Goal: Transaction & Acquisition: Purchase product/service

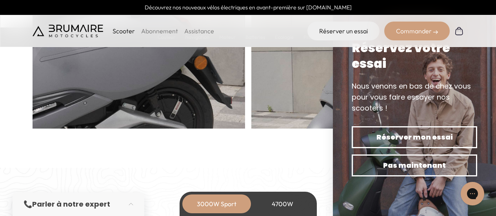
scroll to position [667, 0]
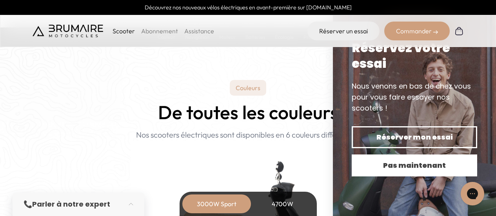
click at [411, 166] on span "Pas maintenant" at bounding box center [415, 165] width 98 height 11
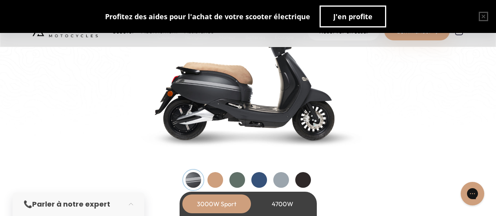
scroll to position [903, 0]
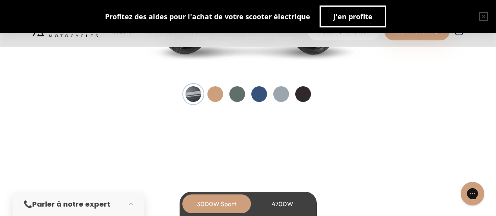
click at [252, 93] on div at bounding box center [260, 94] width 16 height 16
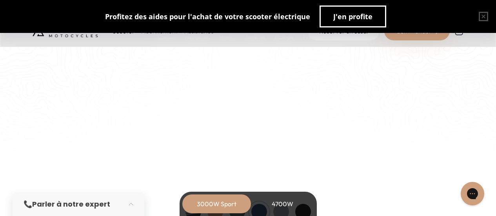
scroll to position [824, 0]
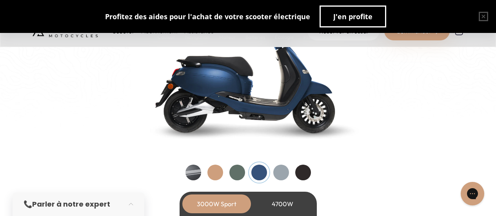
click at [283, 171] on div at bounding box center [282, 173] width 16 height 16
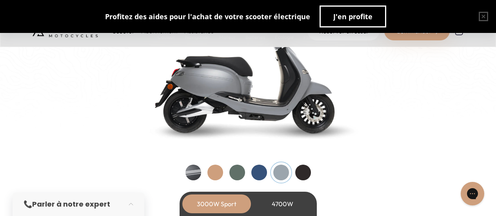
click at [301, 171] on div at bounding box center [303, 173] width 16 height 16
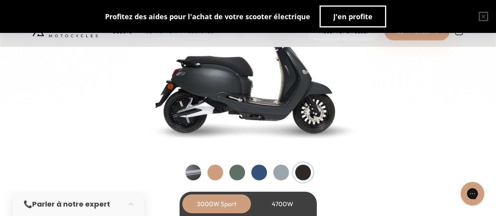
click at [285, 173] on div at bounding box center [282, 173] width 16 height 16
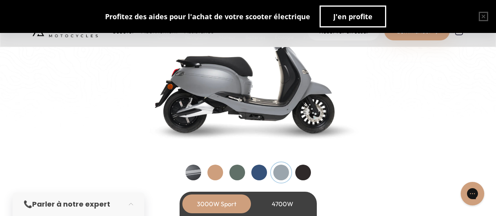
click at [257, 176] on div at bounding box center [260, 173] width 16 height 16
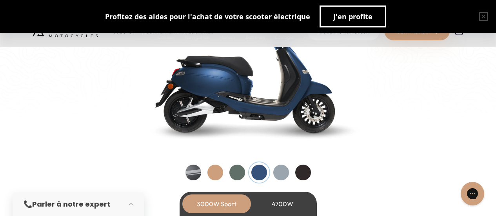
click at [233, 173] on div at bounding box center [238, 173] width 16 height 16
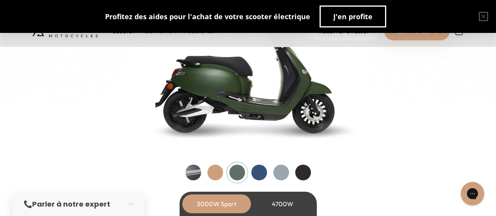
click at [216, 175] on div at bounding box center [216, 173] width 16 height 16
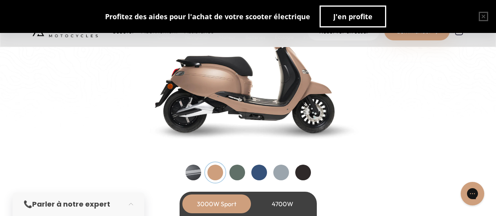
click at [191, 174] on div at bounding box center [194, 173] width 16 height 16
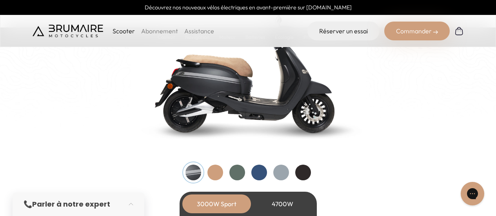
click at [212, 175] on div at bounding box center [216, 173] width 16 height 16
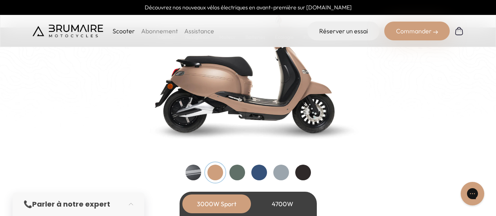
click at [256, 169] on div at bounding box center [260, 173] width 16 height 16
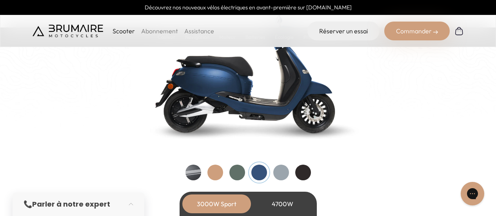
click at [289, 202] on div "4700W" at bounding box center [283, 204] width 63 height 19
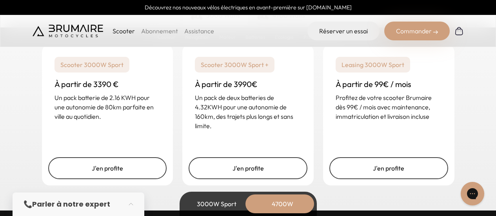
scroll to position [2041, 0]
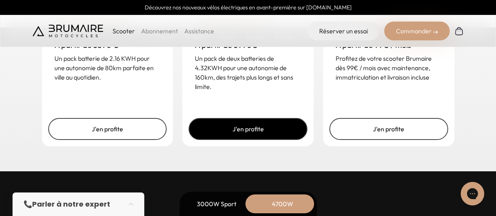
click at [258, 131] on link "J'en profite" at bounding box center [248, 129] width 119 height 22
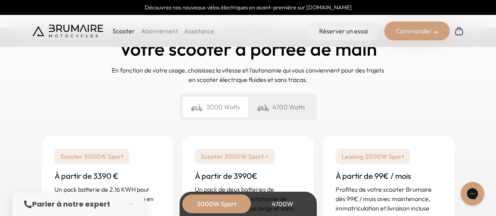
scroll to position [1844, 0]
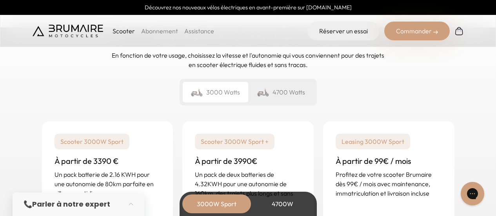
click at [414, 33] on div "Commander" at bounding box center [418, 31] width 66 height 19
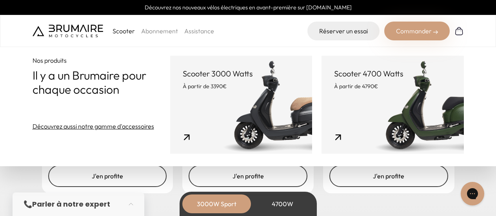
scroll to position [1923, 0]
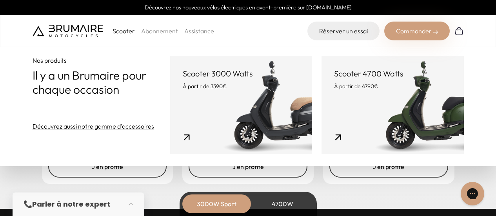
click at [381, 115] on link "Scooter 4700 Watts À partir de 4790€" at bounding box center [393, 105] width 142 height 98
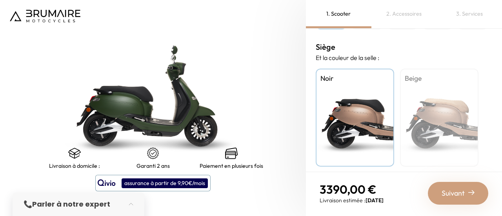
scroll to position [310, 0]
